Goal: Navigation & Orientation: Find specific page/section

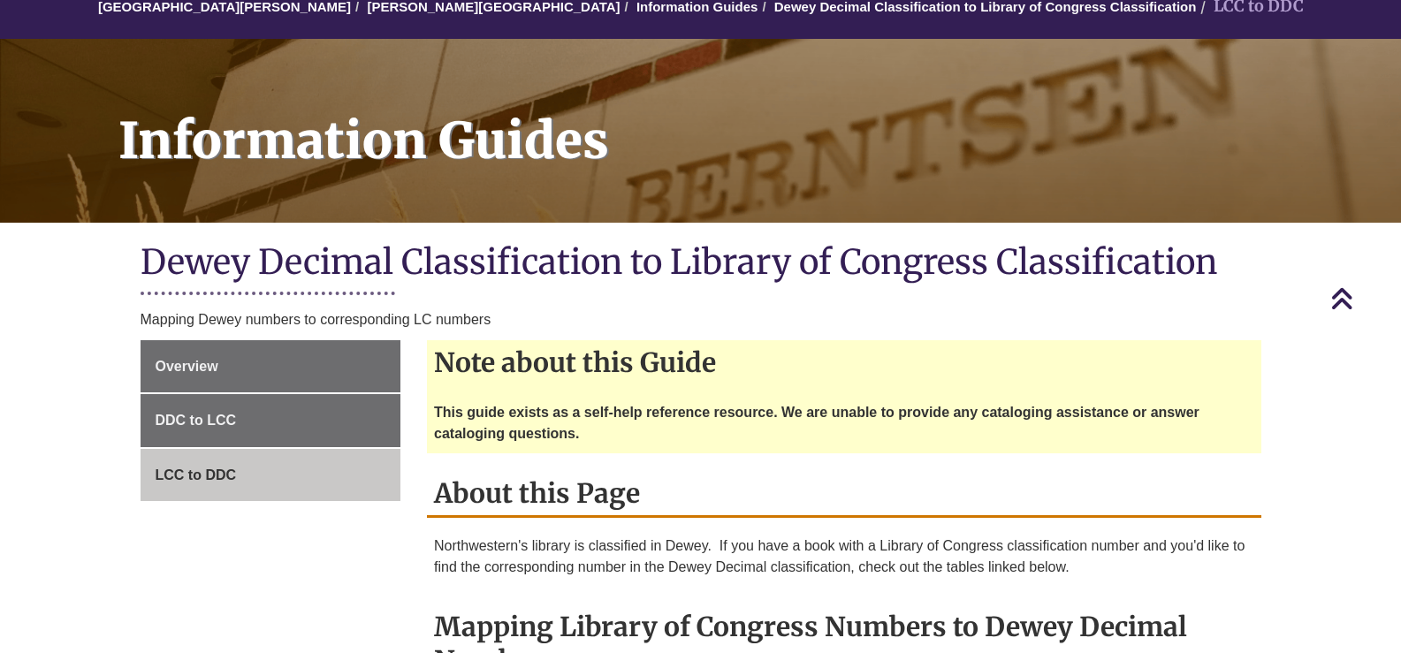
scroll to position [177, 0]
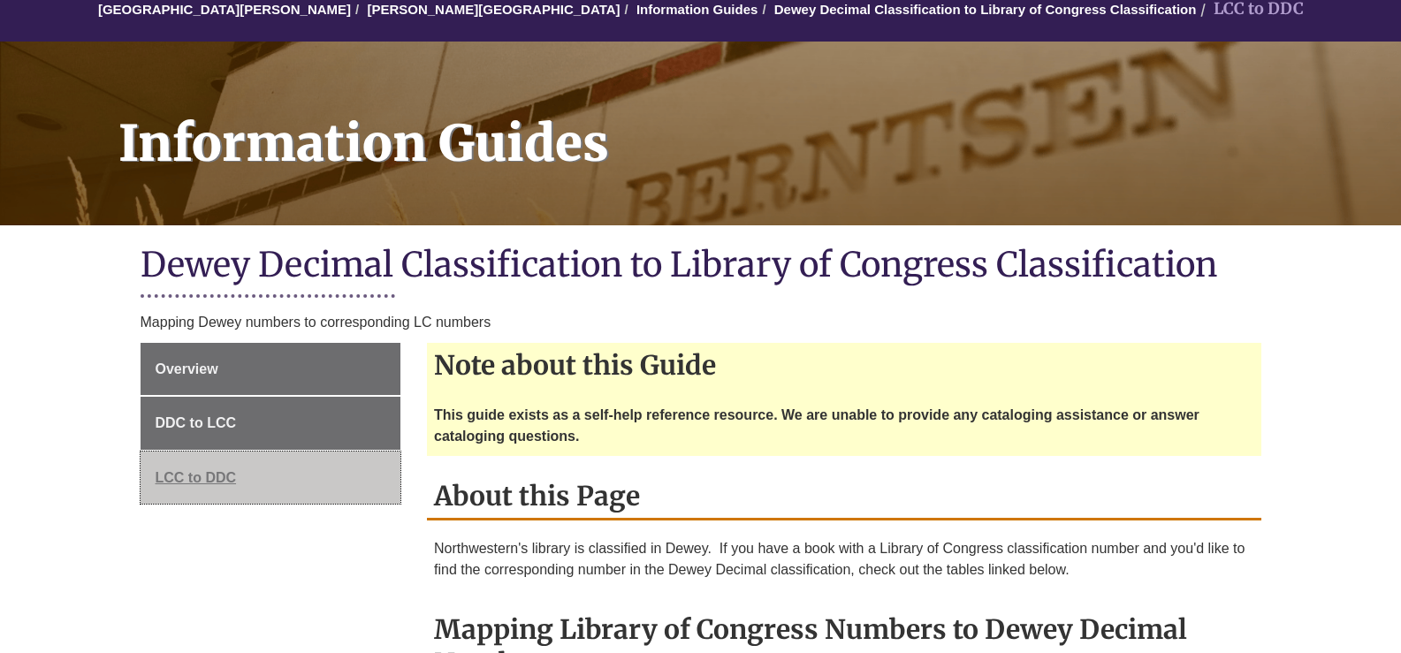
click at [197, 476] on span "LCC to DDC" at bounding box center [196, 477] width 81 height 15
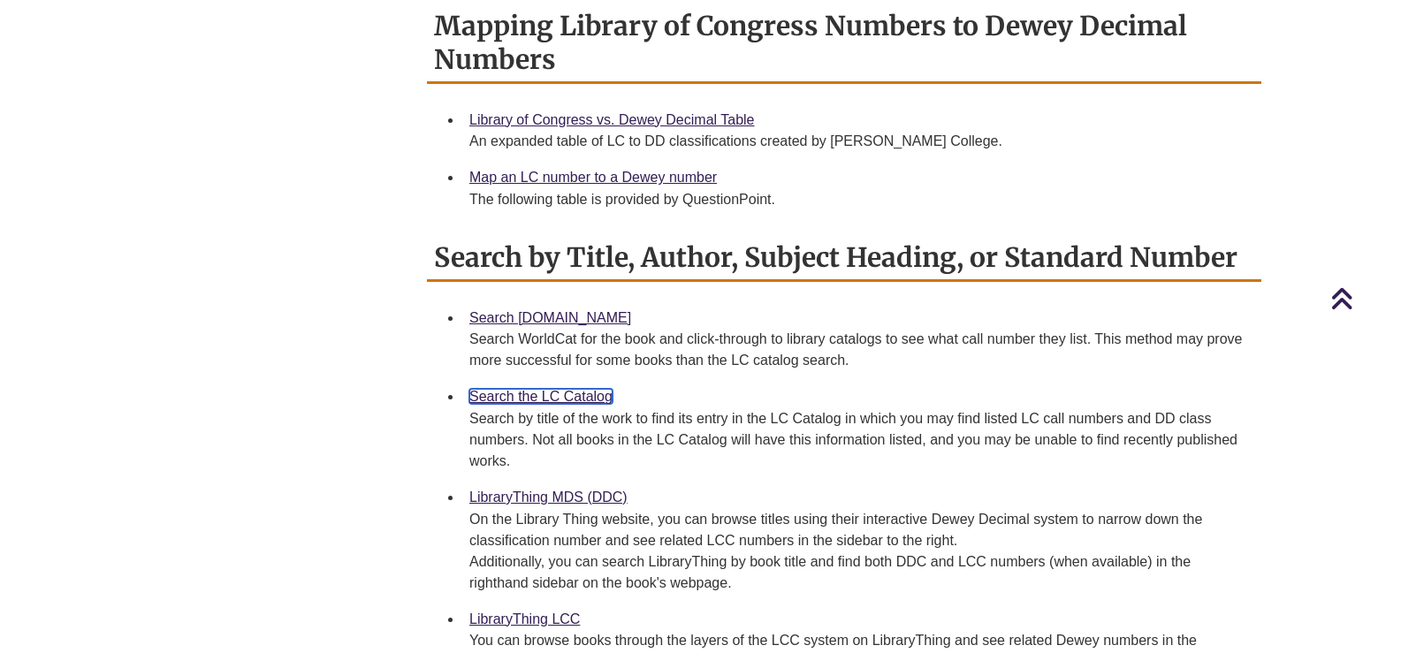
scroll to position [973, 0]
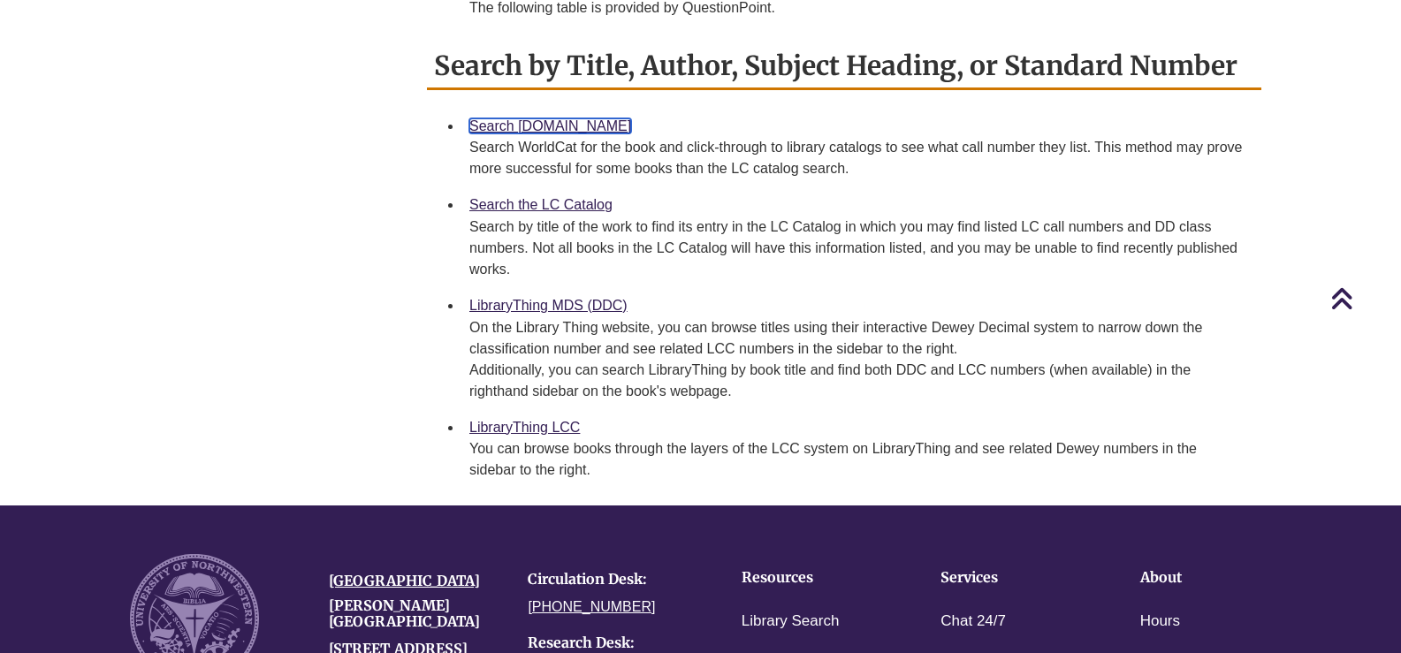
click at [553, 126] on link "Search [DOMAIN_NAME]" at bounding box center [550, 125] width 162 height 15
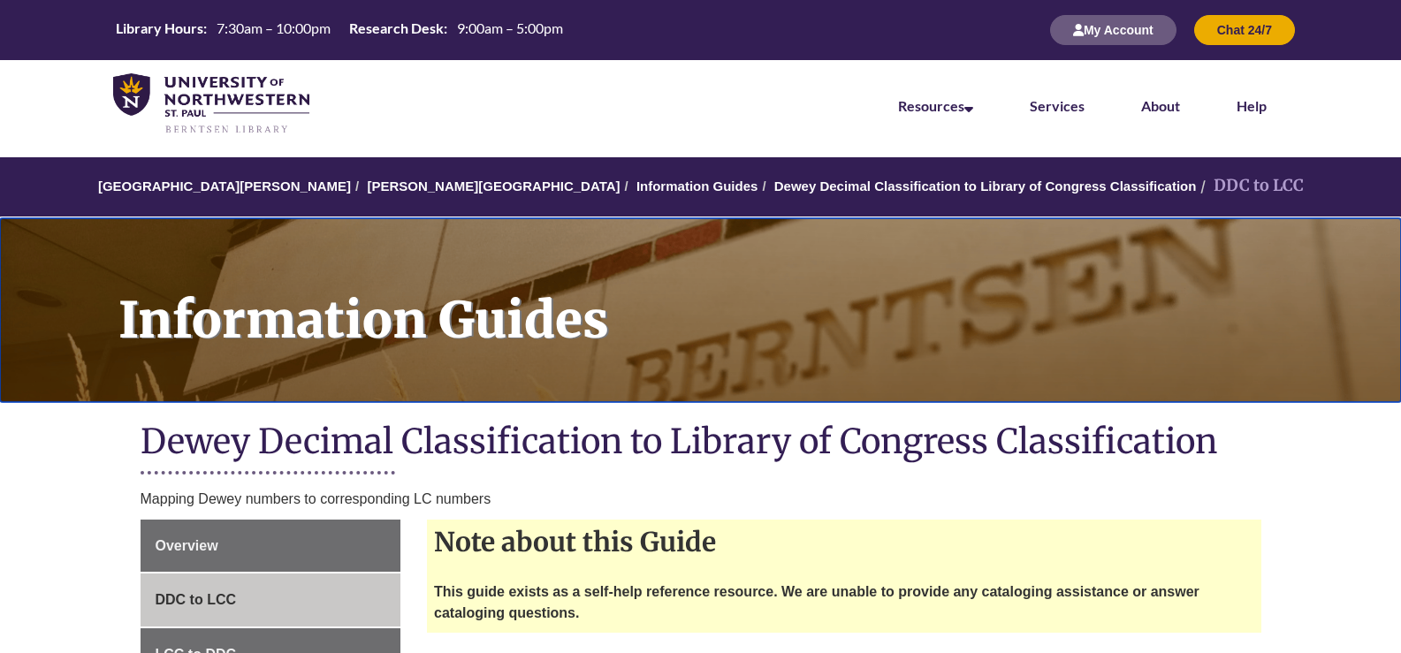
drag, startPoint x: 0, startPoint y: 0, endPoint x: 947, endPoint y: 387, distance: 1023.0
click at [947, 387] on div "Information Guides" at bounding box center [700, 310] width 1401 height 184
